Goal: Information Seeking & Learning: Learn about a topic

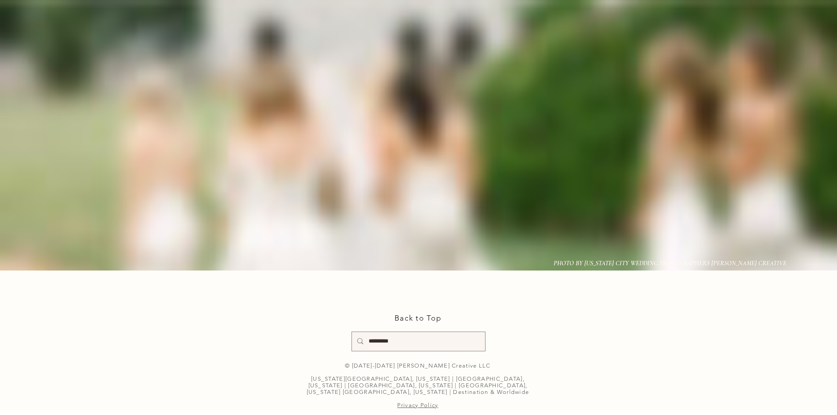
scroll to position [6638, 0]
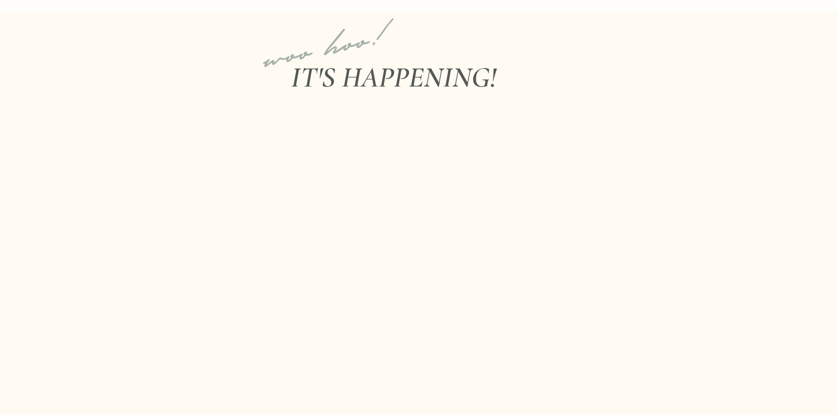
scroll to position [352, 0]
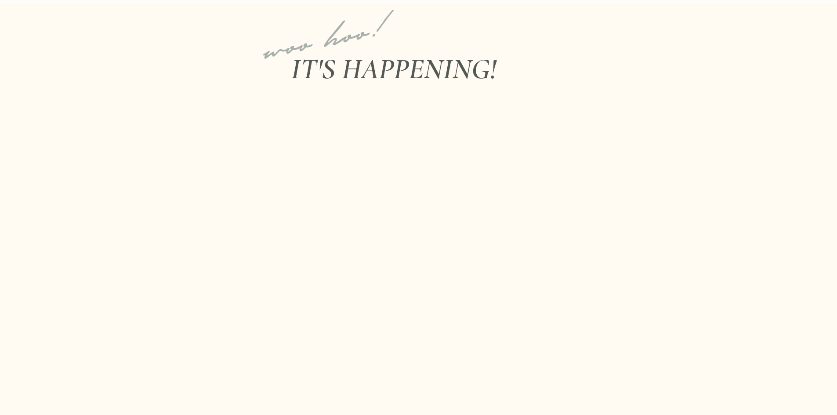
click at [328, 79] on h1 "woo hoo!" at bounding box center [336, 29] width 165 height 99
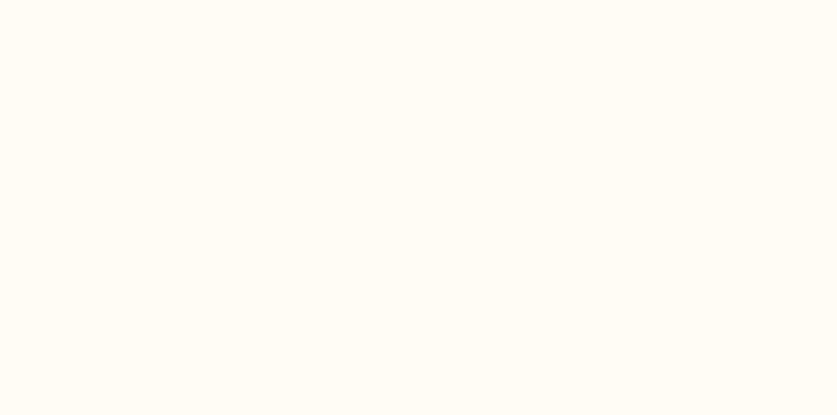
scroll to position [528, 0]
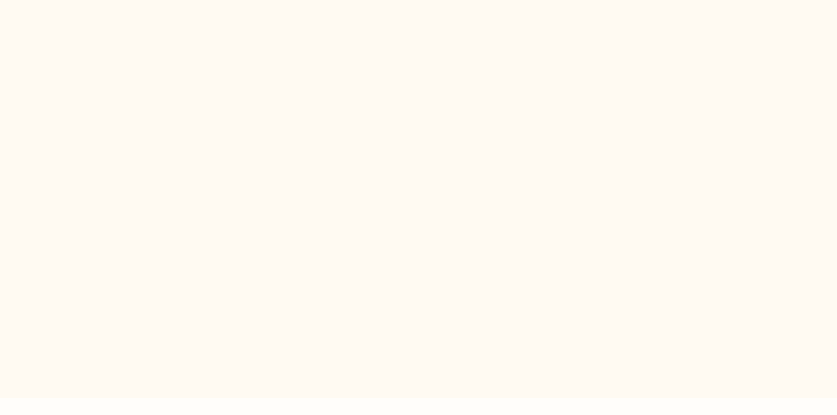
scroll to position [747, 0]
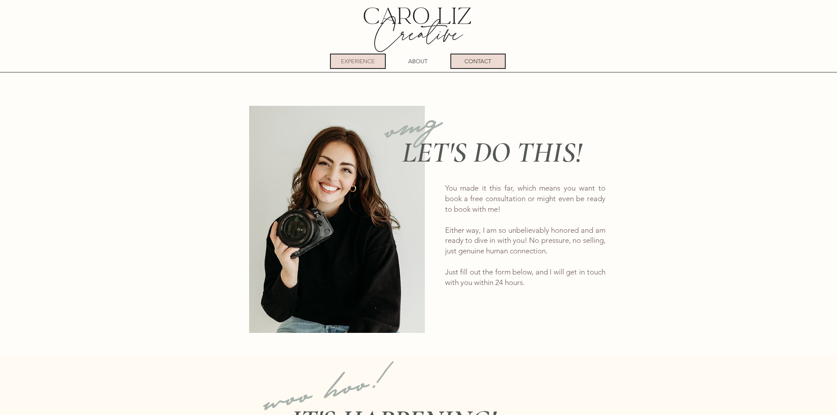
click at [370, 64] on p "EXPERIENCE" at bounding box center [358, 62] width 34 height 14
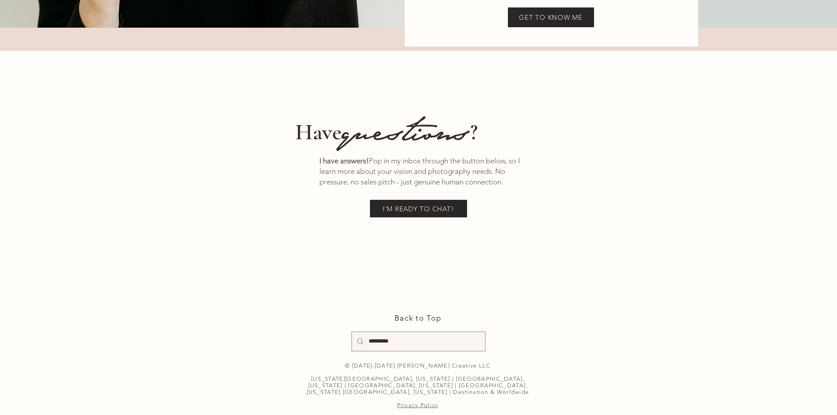
scroll to position [14902, 0]
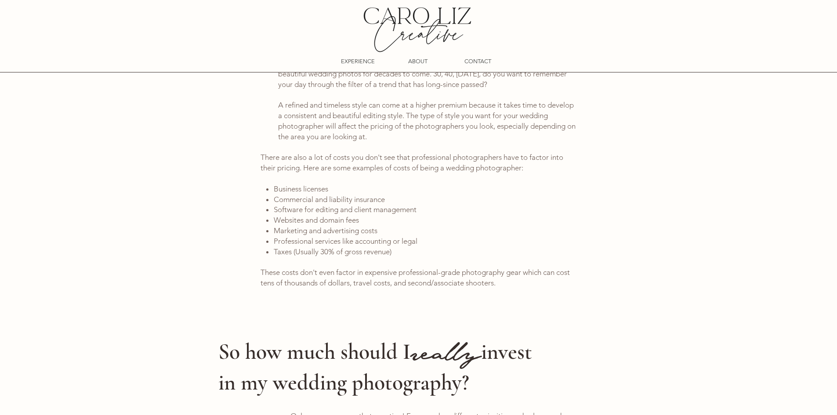
scroll to position [2219, 0]
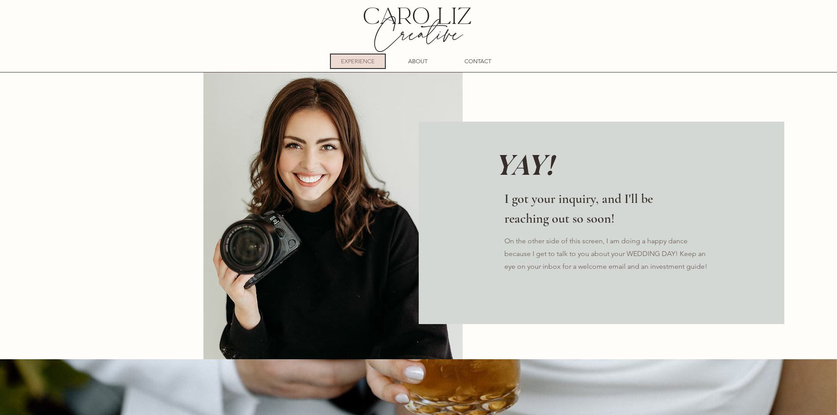
click at [365, 62] on p "EXPERIENCE" at bounding box center [358, 62] width 34 height 14
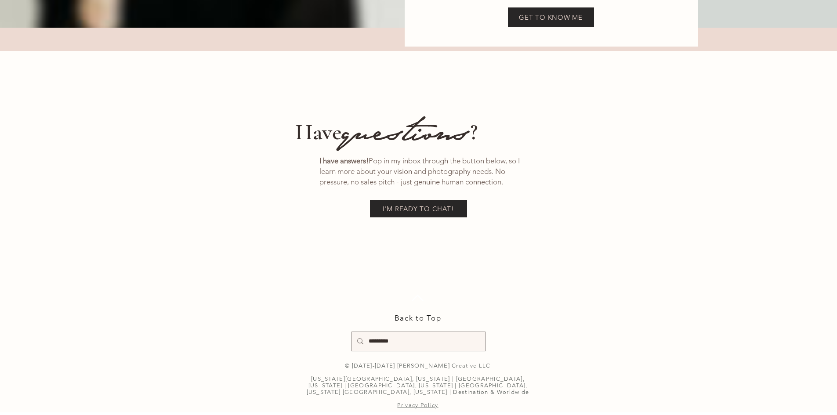
scroll to position [7297, 0]
